Goal: Task Accomplishment & Management: Manage account settings

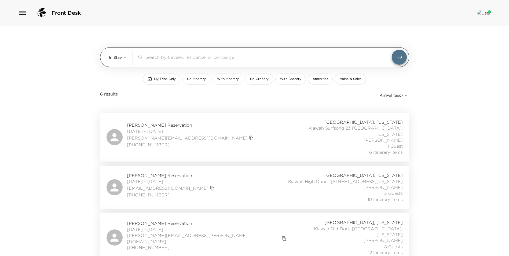
click at [169, 54] on input "search" at bounding box center [269, 57] width 246 height 6
click at [113, 57] on body "Front Desk In Stay In-Stay ​ My Trips Only No Itinerary With Itinerary No Groce…" at bounding box center [254, 128] width 509 height 256
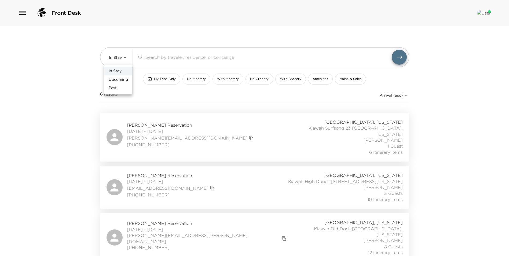
click at [120, 80] on span "Upcoming" at bounding box center [118, 79] width 19 height 5
type input "Upcoming"
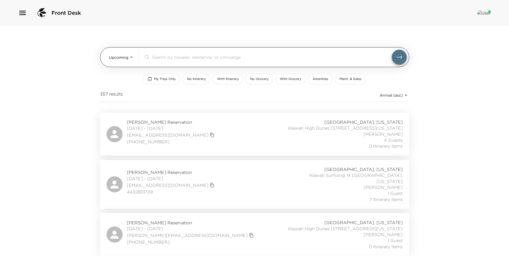
click at [163, 60] on input "search" at bounding box center [272, 57] width 240 height 6
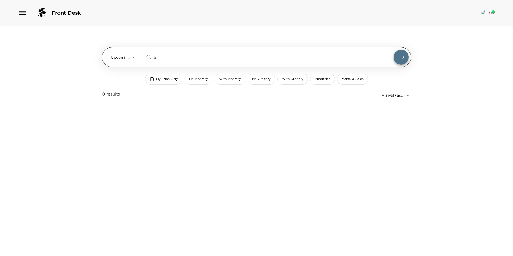
type input "9"
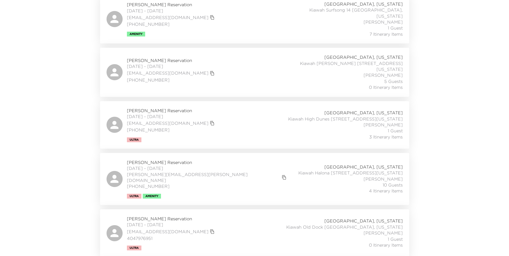
scroll to position [374, 0]
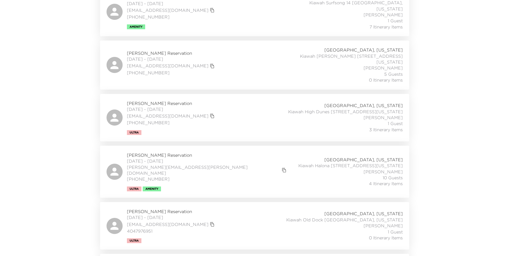
click at [264, 157] on div "[PERSON_NAME] Reservation [DATE] - [DATE] [PERSON_NAME][EMAIL_ADDRESS][PERSON_N…" at bounding box center [255, 171] width 296 height 39
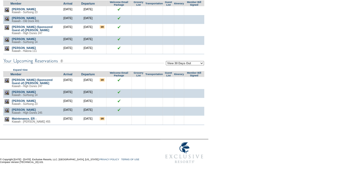
scroll to position [74, 0]
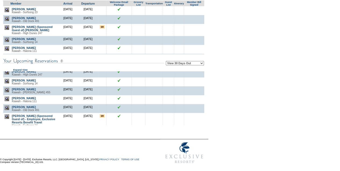
click at [231, 39] on form "Follow Us ::" at bounding box center [169, 48] width 338 height 236
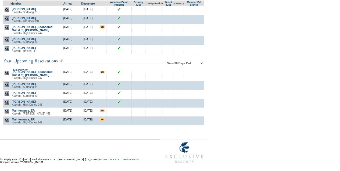
scroll to position [0, 0]
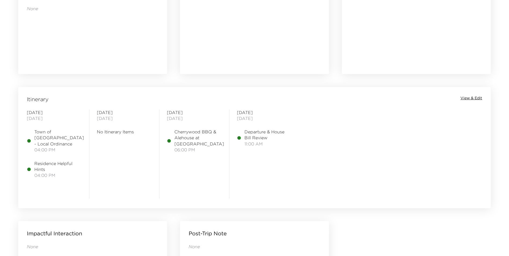
scroll to position [365, 0]
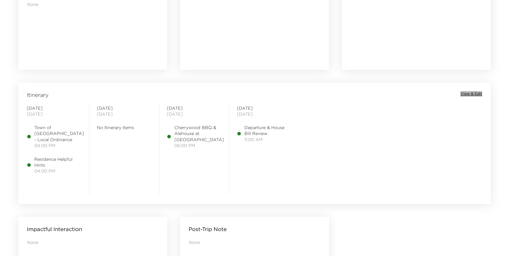
click at [474, 92] on span "View & Edit" at bounding box center [472, 93] width 22 height 5
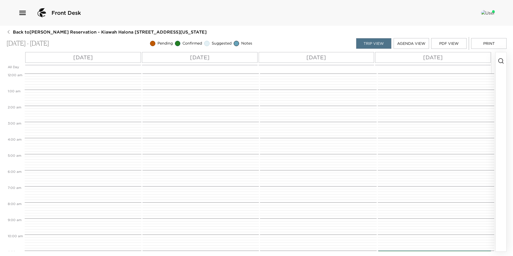
scroll to position [205, 0]
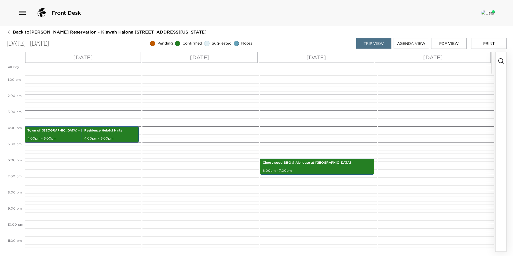
click at [501, 59] on icon "button" at bounding box center [501, 61] width 6 height 6
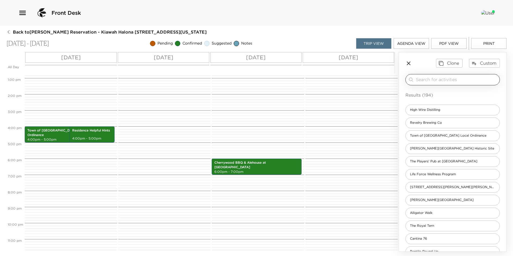
click at [432, 80] on input "search" at bounding box center [457, 80] width 82 height 6
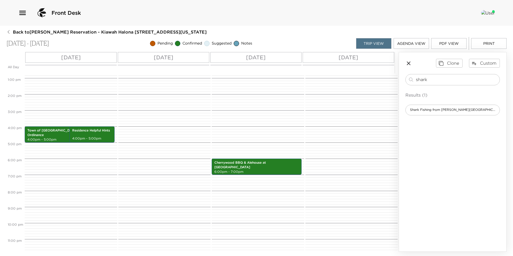
type input "shark"
click at [428, 114] on div "Shark Fishing from Mingo Point" at bounding box center [453, 110] width 95 height 11
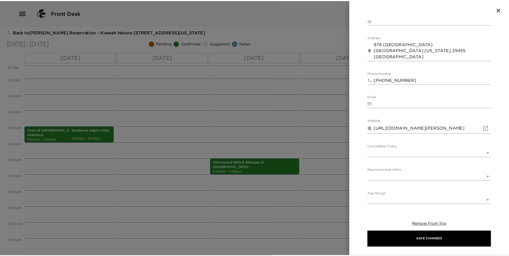
scroll to position [0, 0]
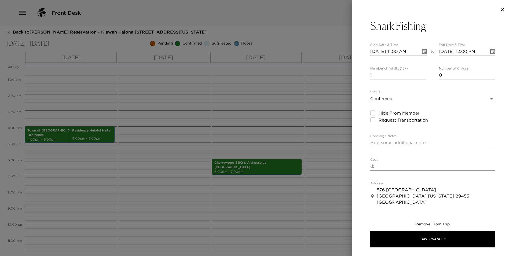
click at [502, 8] on icon "button" at bounding box center [502, 9] width 6 height 6
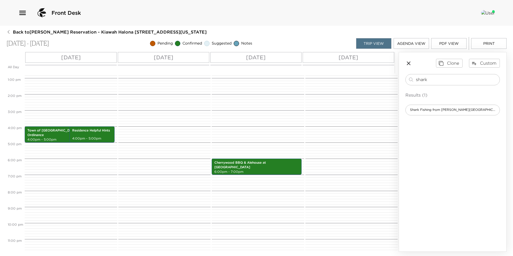
click at [53, 30] on span "Back to Trish Higgins Reservation - Kiawah Halona 111 Kiawah Island, South Caro…" at bounding box center [110, 32] width 194 height 6
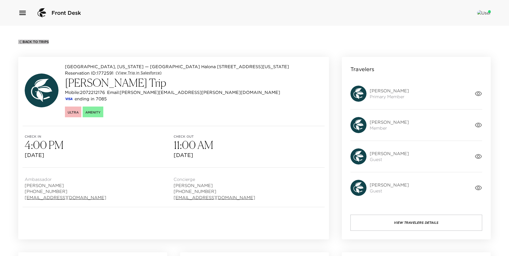
click at [31, 40] on span "Back To Trips" at bounding box center [36, 42] width 26 height 4
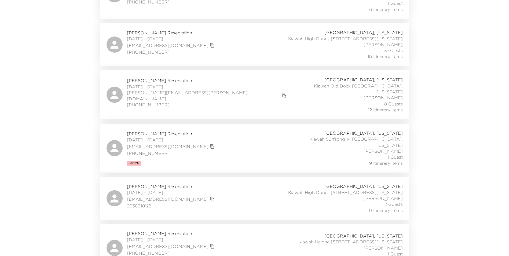
scroll to position [145, 0]
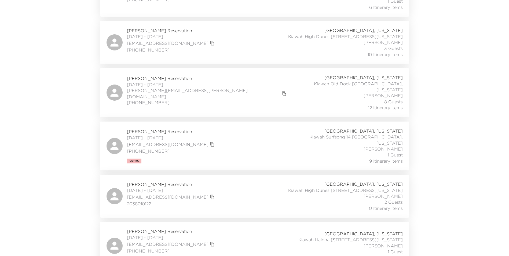
click at [240, 231] on div "Isabel Hynes Reservation 10/02/2025 - 10/05/2025 isabelhynes@comcast.net (708) …" at bounding box center [255, 246] width 296 height 35
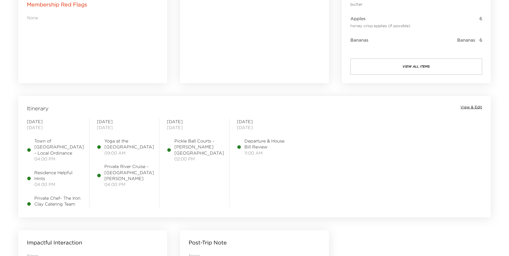
scroll to position [361, 0]
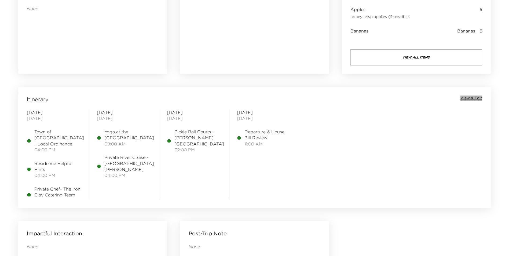
click at [477, 98] on span "View & Edit" at bounding box center [472, 98] width 22 height 5
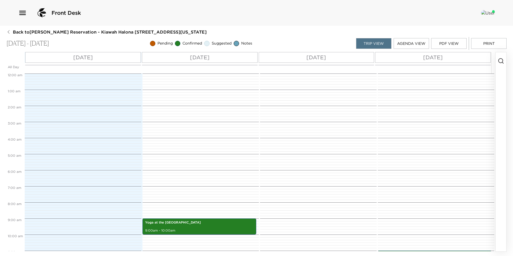
scroll to position [145, 0]
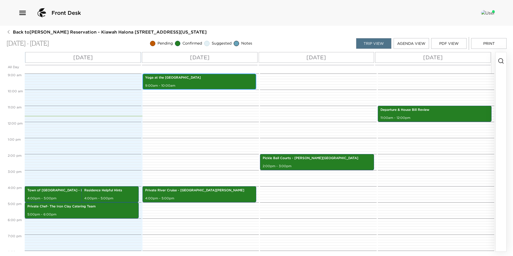
click at [184, 82] on div "Yoga at the Sanctuary Beach 9:00am - 10:00am" at bounding box center [199, 81] width 111 height 14
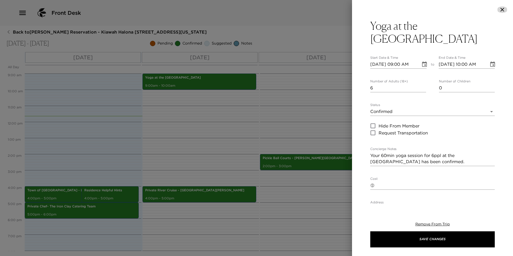
click at [504, 11] on icon "button" at bounding box center [503, 10] width 4 height 4
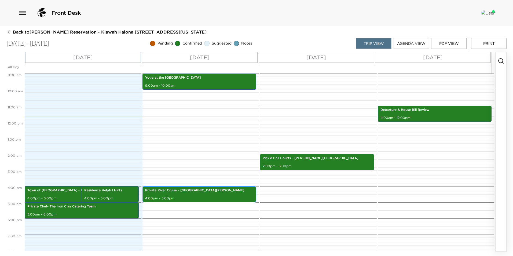
click at [217, 194] on div "Private River Cruise - St. Johns 4:00pm - 5:00pm" at bounding box center [199, 194] width 111 height 14
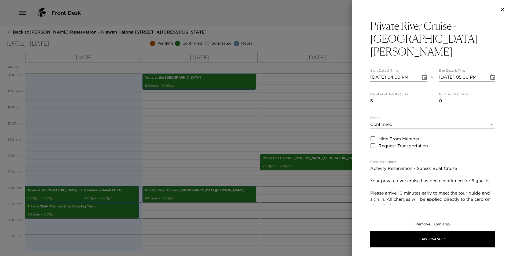
click at [504, 11] on icon "button" at bounding box center [502, 9] width 6 height 6
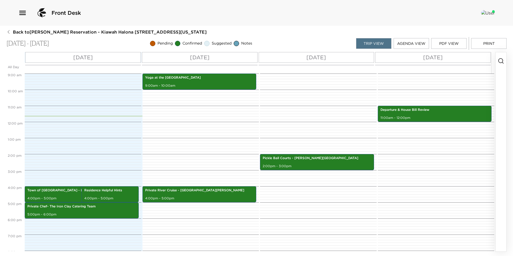
click at [503, 62] on line "button" at bounding box center [503, 62] width 1 height 1
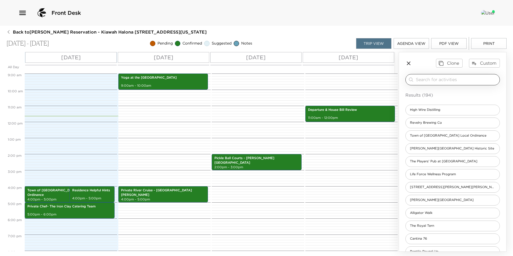
click at [442, 79] on input "search" at bounding box center [457, 80] width 82 height 6
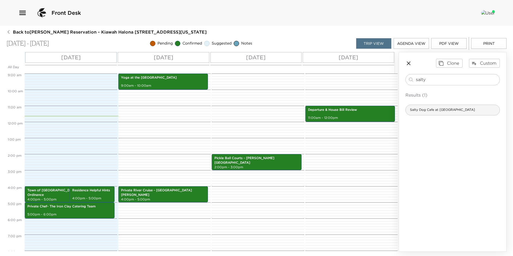
type input "salty"
click at [438, 110] on span "Salty Dog Cafe at Bohicket Marina" at bounding box center [443, 110] width 74 height 5
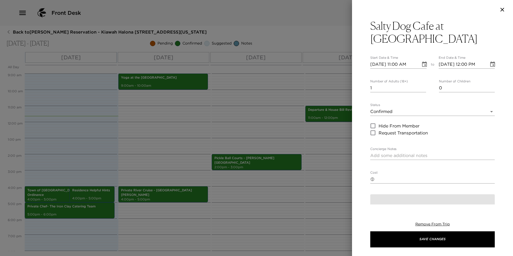
type textarea "Happy Hour from 4:00pm- 6:00pm Live Music: 6:00pm- 9:00pm Great spot to watch t…"
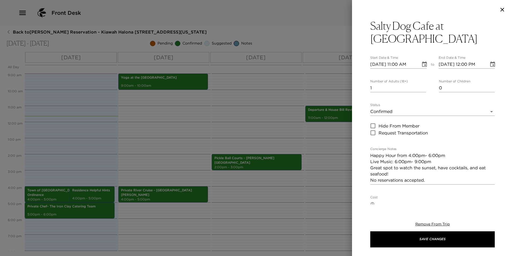
type input "0"
click at [422, 90] on input "0" at bounding box center [399, 88] width 56 height 9
click at [401, 110] on body "Front Desk Back to Isabel Hynes Reservation - Kiawah Halona 111 Kiawah Island, …" at bounding box center [256, 128] width 513 height 256
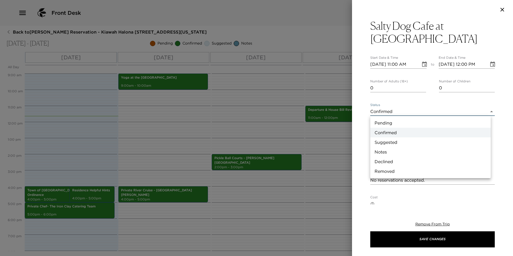
click at [396, 143] on li "Suggested" at bounding box center [431, 142] width 121 height 10
type input "Suggestion"
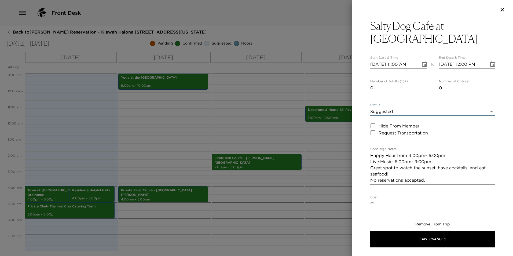
click at [382, 64] on input "10/02/2025 11:00 AM" at bounding box center [394, 64] width 47 height 9
type input "10/03/2025 11:00 AM"
type input "10/03/2025 12:00 PM"
type input "10/03/2025 05:30 PM"
type input "10/03/2025 06:30 PM"
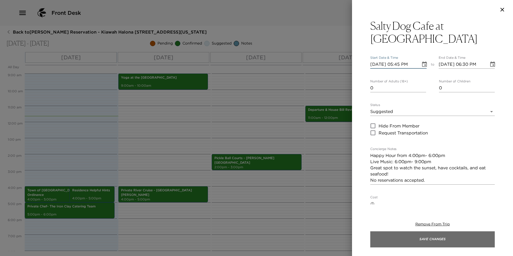
type input "10/03/2025 05:45 PM"
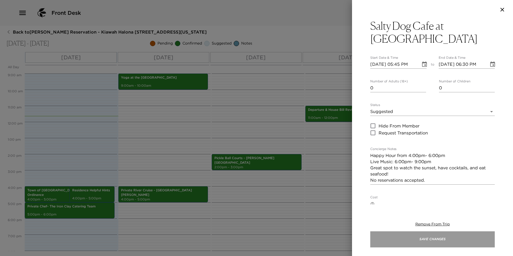
click at [389, 238] on button "Save Changes" at bounding box center [433, 239] width 125 height 16
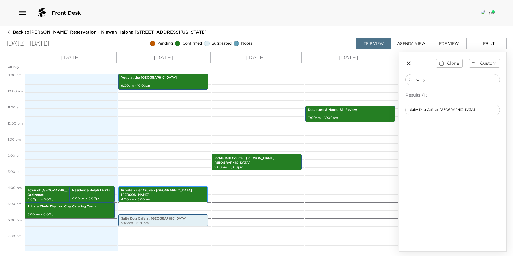
click at [172, 192] on p "Private River Cruise - St. Johns" at bounding box center [163, 192] width 85 height 9
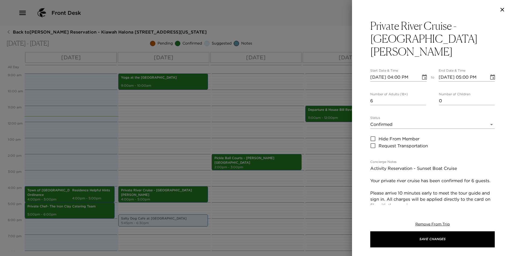
click at [473, 73] on input "10/03/2025 05:00 PM" at bounding box center [462, 77] width 47 height 9
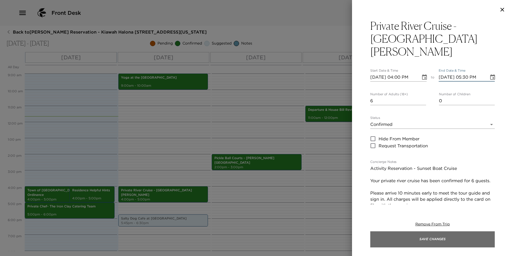
type input "10/03/2025 05:30 PM"
click at [445, 241] on button "Save Changes" at bounding box center [433, 239] width 125 height 16
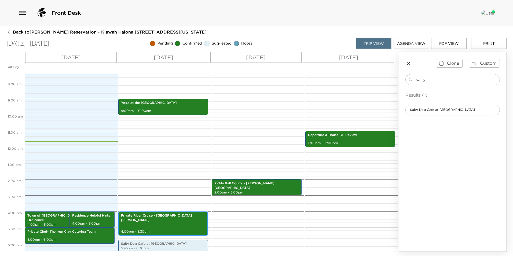
scroll to position [119, 0]
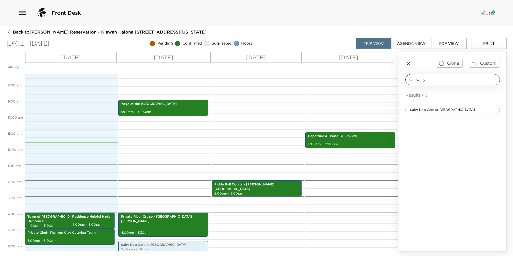
click at [432, 82] on input "salty" at bounding box center [457, 80] width 82 height 6
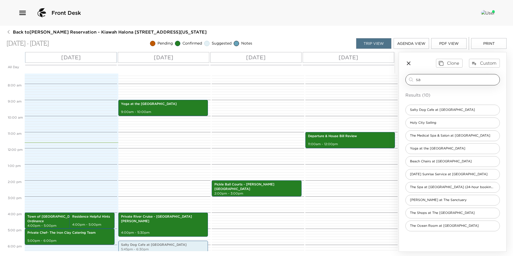
type input "s"
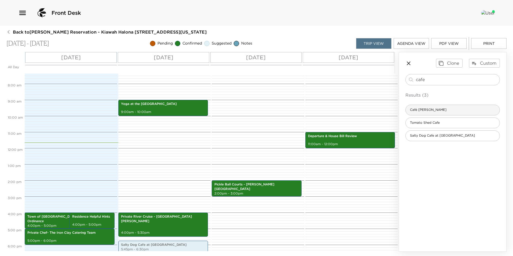
type input "cafe"
click at [418, 111] on span "Café Eugenia" at bounding box center [428, 110] width 45 height 5
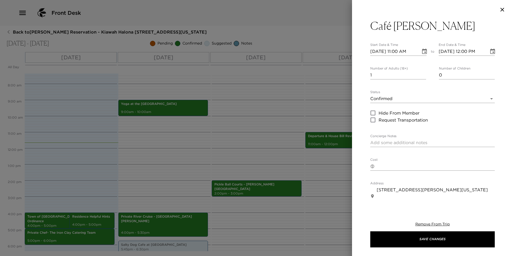
click at [374, 141] on textarea "Concierge Notes" at bounding box center [433, 143] width 125 height 6
paste textarea "Breakfast/ Brunch suggestion. Cafe Eugenia is a cute, local cafe located in Fre…"
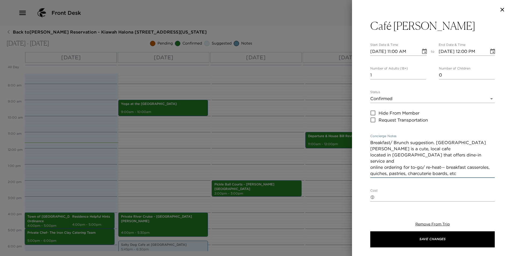
click at [371, 156] on textarea "Breakfast/ Brunch suggestion. Cafe Eugenia is a cute, local cafe located in Fre…" at bounding box center [433, 158] width 125 height 37
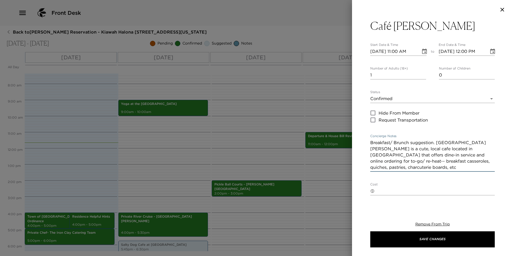
click at [371, 162] on textarea "Breakfast/ Brunch suggestion. Cafe Eugenia is a cute, local cafe located in Fre…" at bounding box center [433, 155] width 125 height 31
click at [371, 170] on textarea "Breakfast/ Brunch suggestion. Cafe Eugenia is a cute, local cafe located in Fre…" at bounding box center [433, 155] width 125 height 31
click at [370, 168] on div "Café Eugenia Start Date & Time 10/02/2025 11:00 AM to End Date & Time 10/02/202…" at bounding box center [432, 111] width 161 height 185
click at [371, 168] on textarea "Breakfast/ Brunch suggestion. Cafe Eugenia is a cute, local cafe located in Fre…" at bounding box center [433, 155] width 125 height 31
type textarea "Breakfast/ Brunch suggestion. Cafe Eugenia is a cute, local cafe located in Fre…"
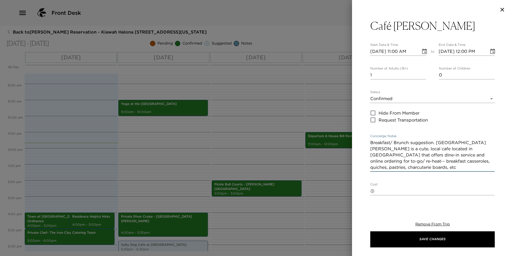
type input "0"
click at [422, 76] on input "0" at bounding box center [399, 75] width 56 height 9
drag, startPoint x: 371, startPoint y: 142, endPoint x: 437, endPoint y: 185, distance: 78.9
click at [437, 185] on div "Café Eugenia Start Date & Time 10/02/2025 11:00 AM to End Date & Time 10/02/202…" at bounding box center [433, 197] width 125 height 356
click at [408, 99] on body "Front Desk Back to Isabel Hynes Reservation - Kiawah Halona 111 Kiawah Island, …" at bounding box center [256, 128] width 513 height 256
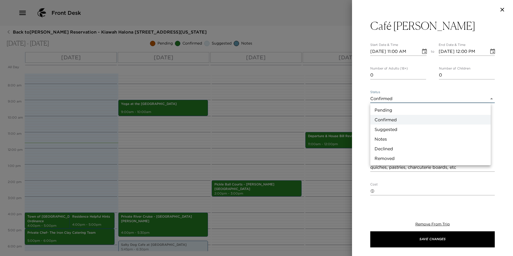
click at [406, 127] on li "Suggested" at bounding box center [431, 130] width 121 height 10
type input "Suggestion"
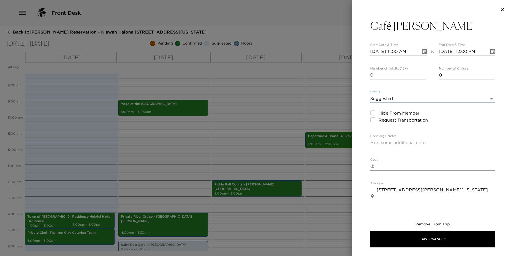
click at [391, 145] on textarea "Concierge Notes" at bounding box center [433, 143] width 125 height 6
paste textarea "Breakfast/ Brunch suggestion. Cafe Eugenia is a cute, local cafe located in Fre…"
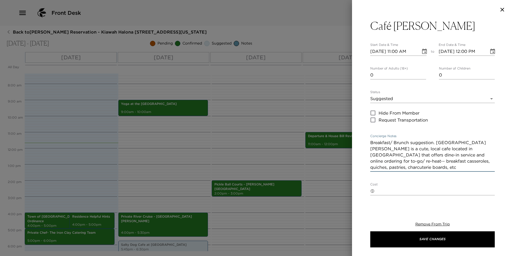
type textarea "Breakfast/ Brunch suggestion. Cafe Eugenia is a cute, local cafe located in Fre…"
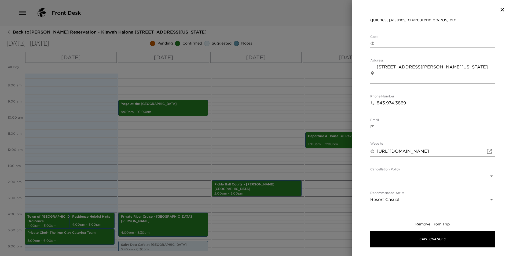
scroll to position [171, 0]
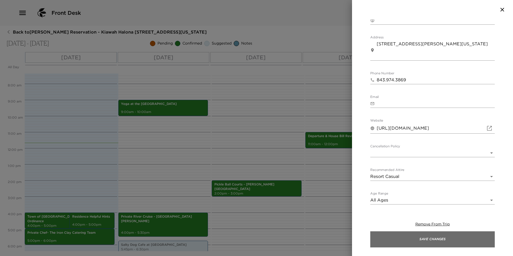
click at [402, 242] on button "Save Changes" at bounding box center [433, 239] width 125 height 16
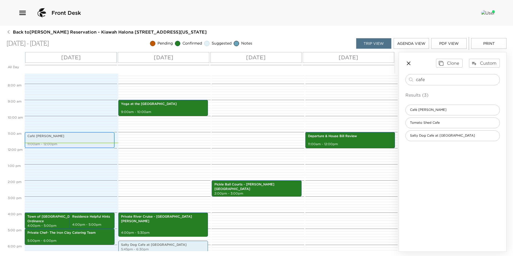
click at [61, 137] on p "Café Eugenia" at bounding box center [69, 136] width 85 height 5
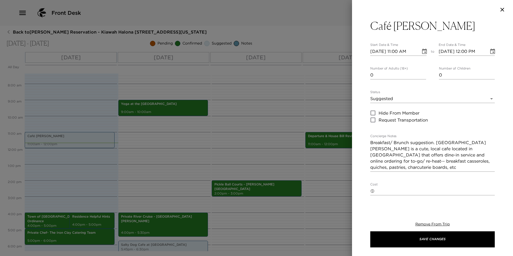
click at [380, 52] on input "10/02/2025 11:00 AM" at bounding box center [394, 51] width 47 height 9
type input "10/04/2025 11:00 AM"
type input "10/04/2025 12:00 PM"
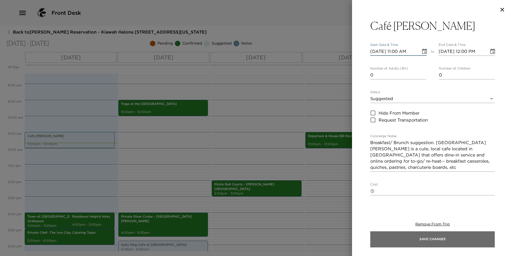
type input "10/04/2025 11:00 AM"
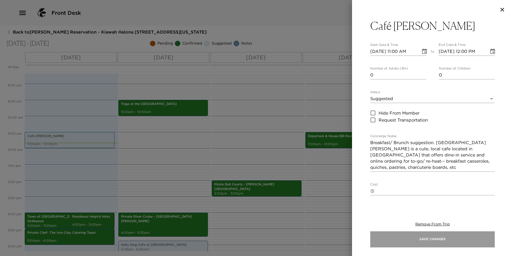
click at [424, 239] on button "Save Changes" at bounding box center [433, 239] width 125 height 16
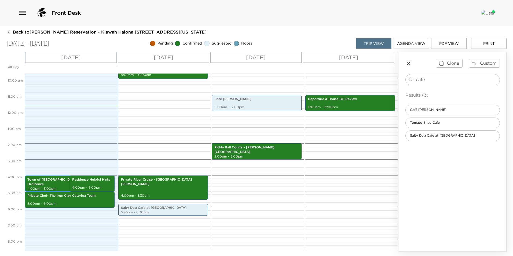
scroll to position [155, 0]
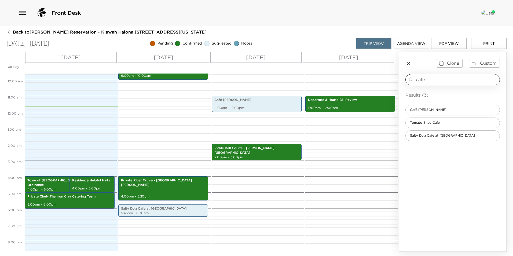
click at [434, 79] on input "cafe" at bounding box center [457, 80] width 82 height 6
type input "c"
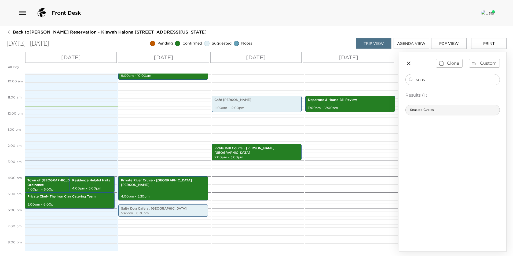
type input "seas"
click at [423, 110] on span "Seaside Cycles" at bounding box center [422, 110] width 32 height 5
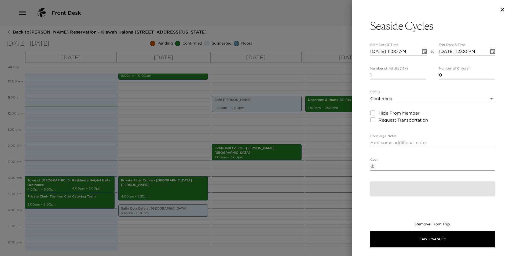
type textarea "Your bicycle order has been confirmed. Bicycles will be delivered to your resid…"
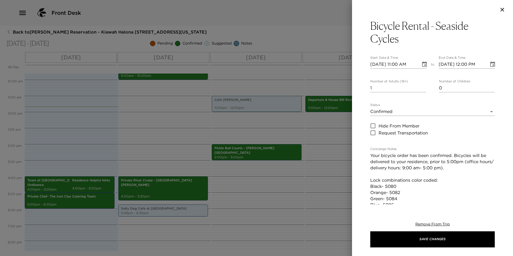
click at [398, 65] on input "10/02/2025 11:00 AM" at bounding box center [394, 64] width 47 height 9
type input "10/02/2025 12:00 PM"
click at [392, 87] on input "1" at bounding box center [399, 88] width 56 height 9
type input "6"
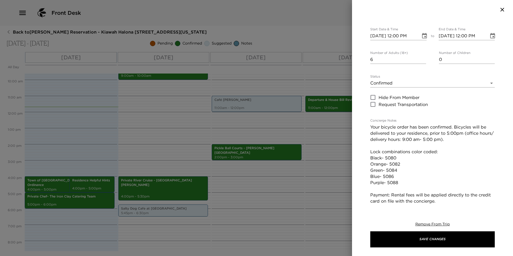
click at [396, 128] on textarea "Your bicycle order has been confirmed. Bicycles will be delivered to your resid…" at bounding box center [433, 164] width 125 height 80
click at [447, 127] on textarea "Your bike order has been confirmed. Bicycles will be delivered to your residenc…" at bounding box center [433, 164] width 125 height 80
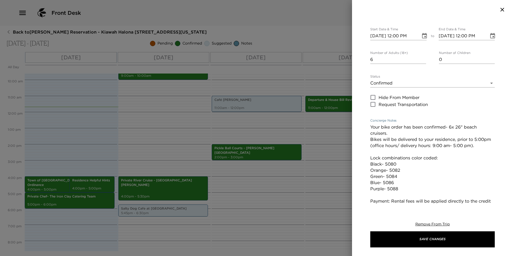
click at [391, 132] on textarea "Your bike order has been confirmed- 6x 26" beach cruisers. Bikes will be delive…" at bounding box center [433, 170] width 125 height 93
type textarea "Your bike order has been confirmed- 6x 26" beach cruisers, Thursday- Sunday. Bi…"
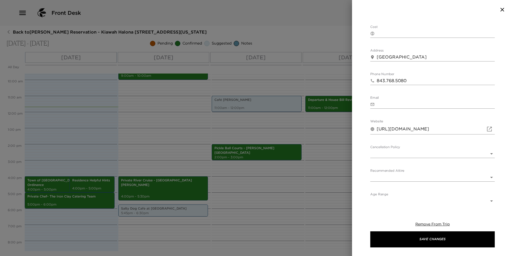
scroll to position [233, 0]
click at [471, 150] on body "Front Desk Back to Isabel Hynes Reservation - Kiawah Halona 111 Kiawah Island, …" at bounding box center [256, 128] width 513 height 256
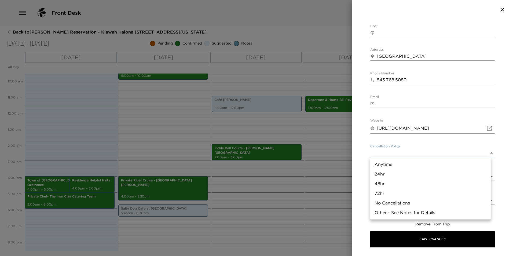
click at [456, 175] on li "24hr" at bounding box center [431, 174] width 121 height 10
type input "24hr"
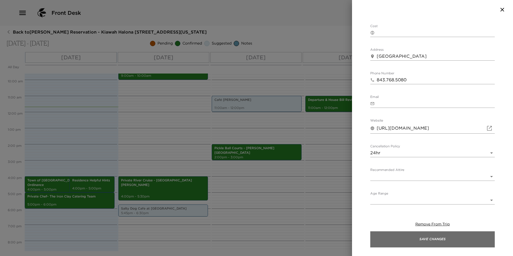
click at [438, 240] on button "Save Changes" at bounding box center [433, 239] width 125 height 16
